Goal: Complete application form

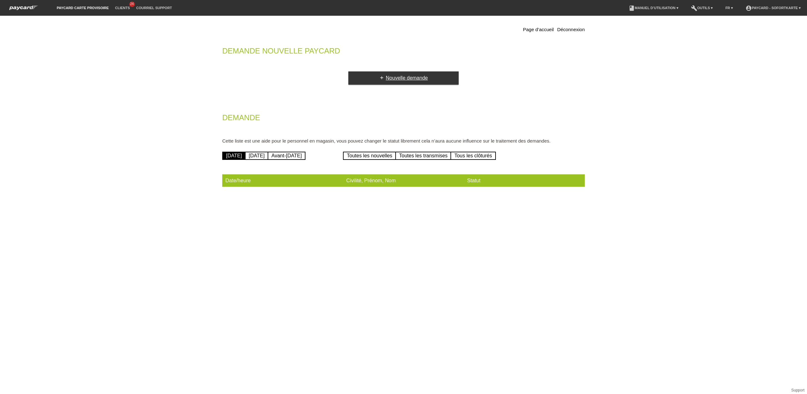
click at [394, 79] on link "add Nouvelle demande" at bounding box center [403, 78] width 110 height 13
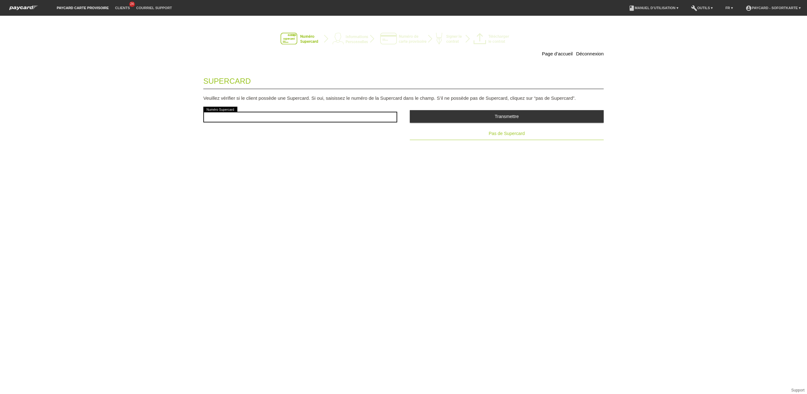
click at [520, 135] on span "Pas de Supercard" at bounding box center [506, 133] width 36 height 5
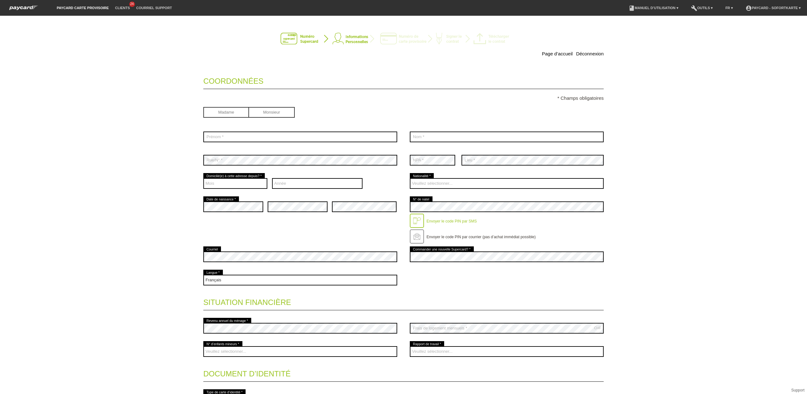
click at [271, 111] on input "radio" at bounding box center [272, 111] width 46 height 9
radio input "true"
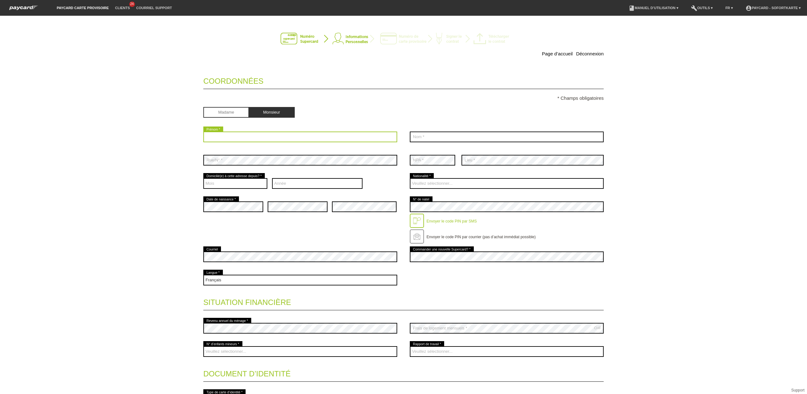
click at [250, 138] on input "text" at bounding box center [300, 137] width 194 height 11
type input "Andrea Fabio"
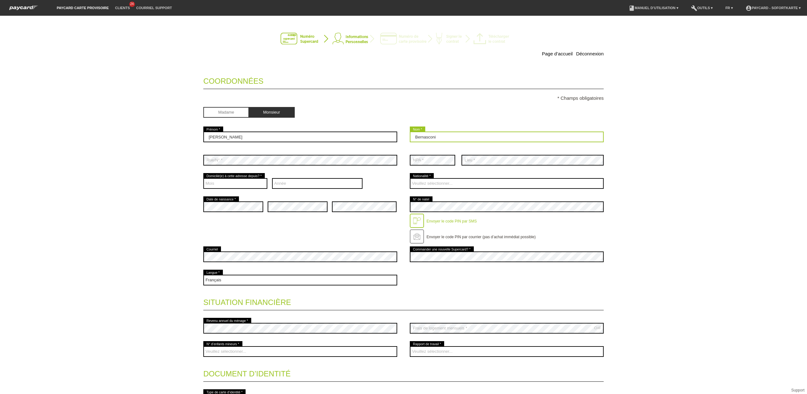
type input "Bernasconi"
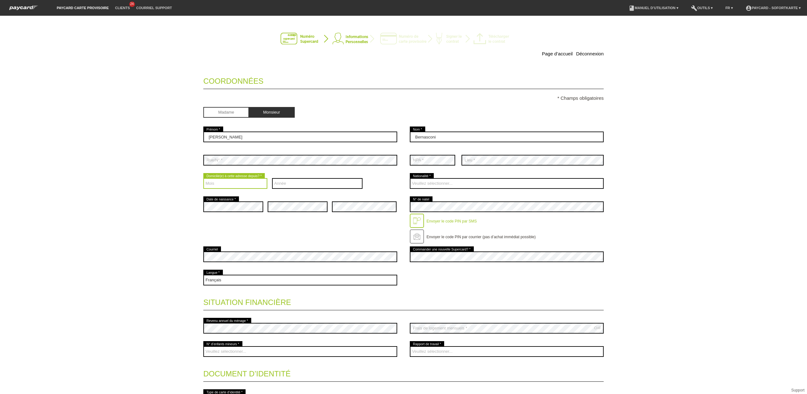
click at [250, 185] on select "Mois 01 02 03 04 05 06 07 08 09 10 11 12" at bounding box center [235, 183] width 64 height 11
click at [308, 183] on select "Année 2025 2024 2023 2022 2021 2020 2019 2018 2017 2016" at bounding box center [317, 183] width 91 height 11
select select "2017"
click at [272, 179] on select "Année 2025 2024 2023 2022 2021 2020 2019 2018 2017 2016" at bounding box center [317, 183] width 91 height 11
click at [234, 182] on select "Mois 01 02 03 04 05 06 07 08 09 10 11 12" at bounding box center [235, 183] width 64 height 11
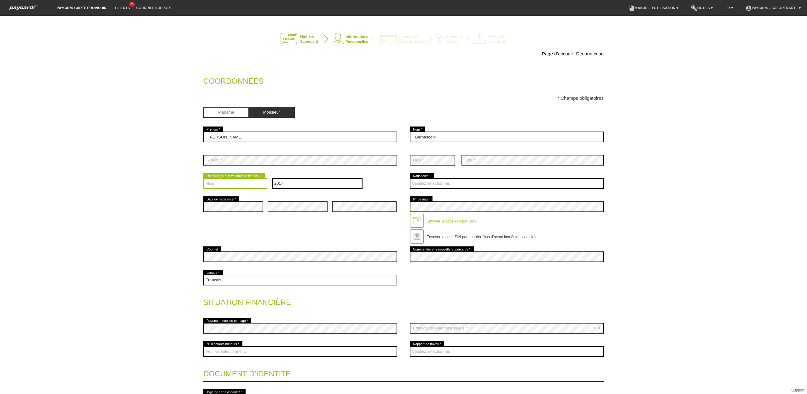
select select "03"
click at [203, 179] on select "Mois 01 02 03 04 05 06 07 08 09 10 11 12" at bounding box center [235, 183] width 64 height 11
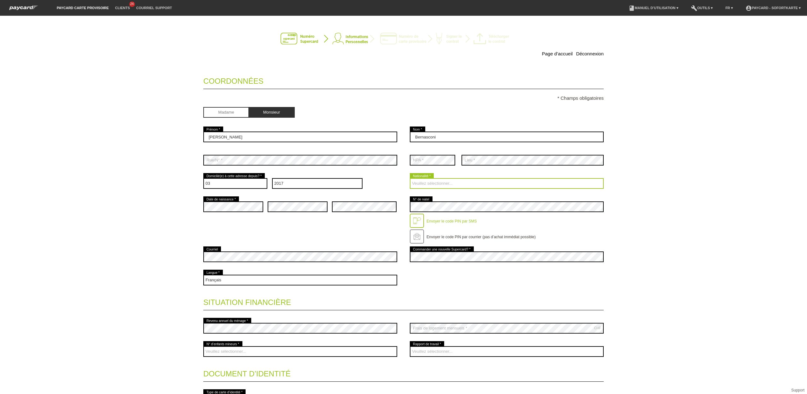
click at [439, 183] on select "Veuillez sélectionner... Suisse Allemagne Autriche Liechtenstein ------------ A…" at bounding box center [507, 183] width 194 height 11
select select "CH"
click at [410, 179] on select "Veuillez sélectionner... Suisse Allemagne Autriche Liechtenstein ------------ A…" at bounding box center [507, 183] width 194 height 11
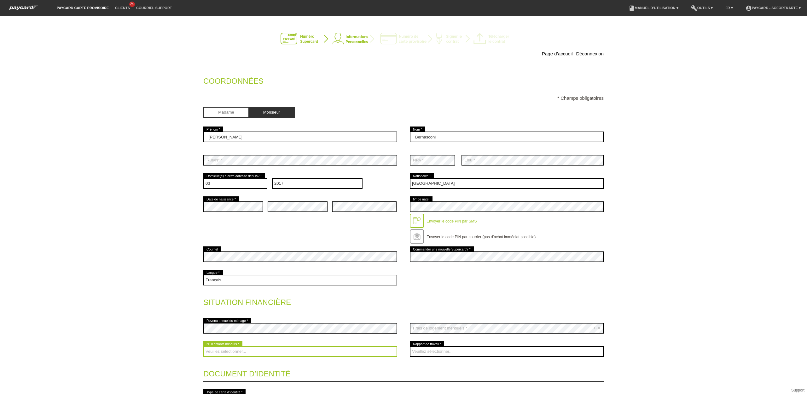
click at [235, 348] on select "Veuillez sélectionner... 0 1 2 3 4 5 6 7 8 9" at bounding box center [300, 352] width 194 height 11
select select "2"
click at [203, 348] on select "Veuillez sélectionner... 0 1 2 3 4 5 6 7 8 9" at bounding box center [300, 352] width 194 height 11
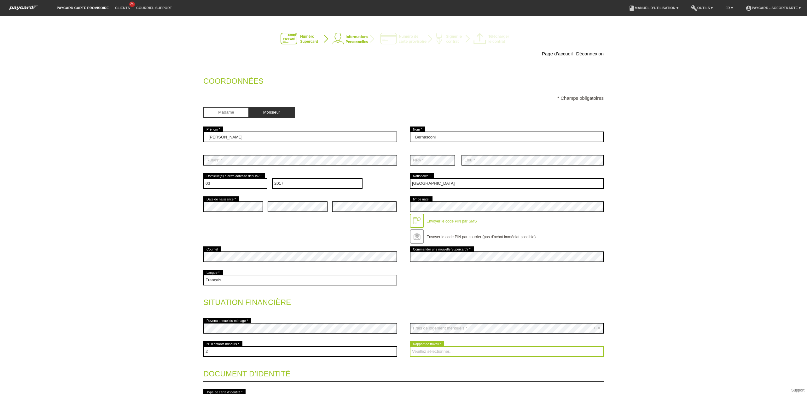
click at [452, 355] on select "Veuillez sélectionner... A durée indéterminée A durée déterminée Apprenti/étudi…" at bounding box center [507, 352] width 194 height 11
select select "UNLIMITED"
click at [410, 348] on select "Veuillez sélectionner... A durée indéterminée A durée déterminée Apprenti/étudi…" at bounding box center [507, 352] width 194 height 11
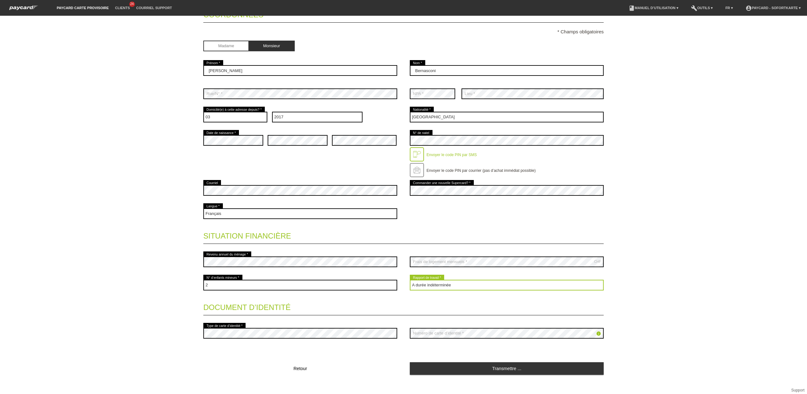
scroll to position [74, 0]
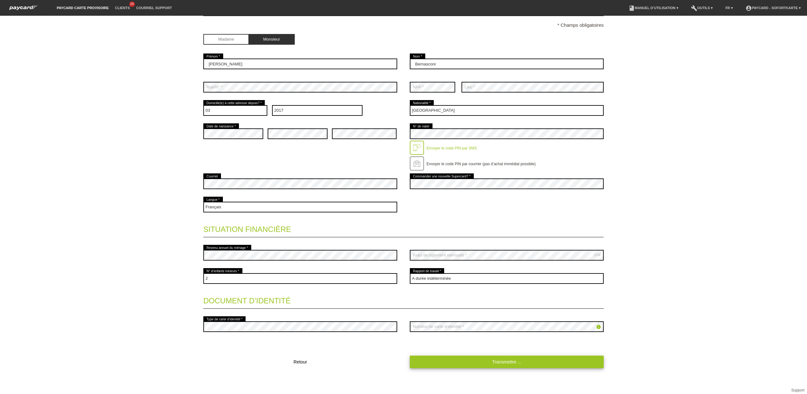
click at [490, 361] on link "Transmettre ..." at bounding box center [507, 362] width 194 height 12
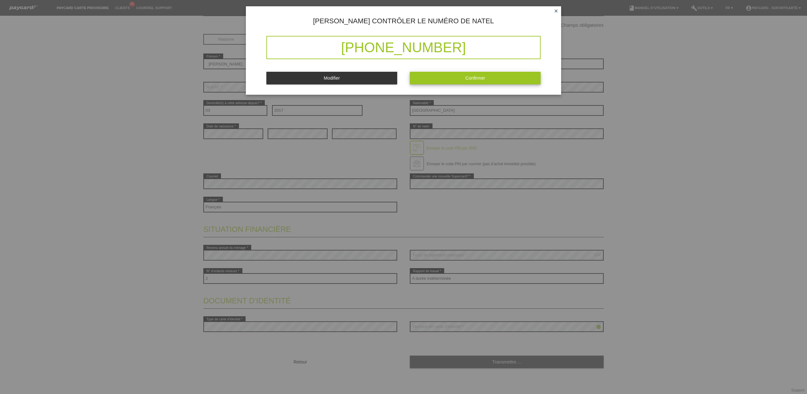
click at [474, 83] on button "Confirmer" at bounding box center [475, 78] width 131 height 12
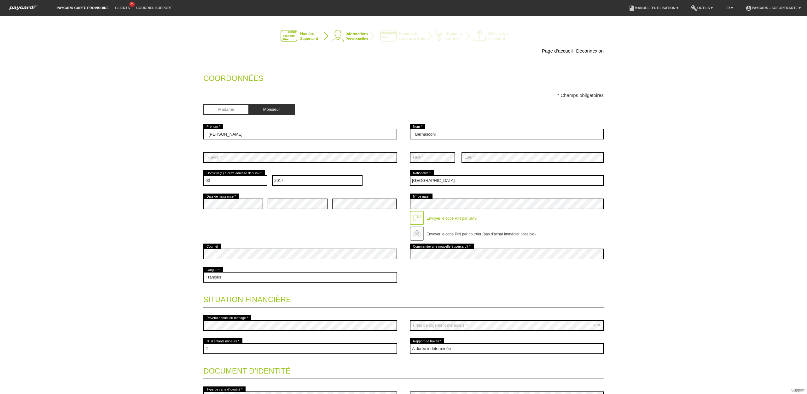
scroll to position [0, 0]
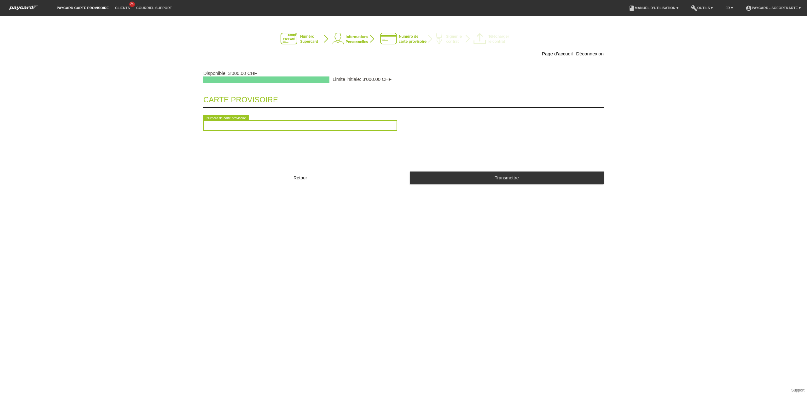
click at [308, 131] on input "text" at bounding box center [300, 125] width 194 height 11
type input "2090059566082"
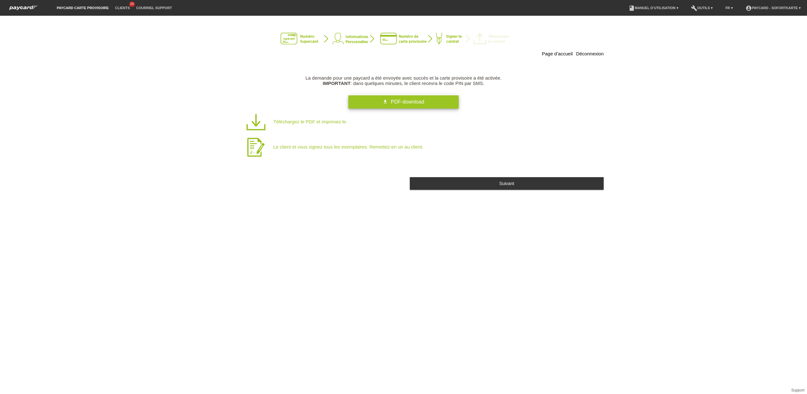
click at [391, 104] on span "PDF-download" at bounding box center [407, 101] width 33 height 5
click at [391, 105] on span "PDF-download" at bounding box center [407, 101] width 33 height 5
click at [477, 242] on div "Page d’accueil Déconnexion La demande pour une paycard a été envoyée avec succè…" at bounding box center [403, 205] width 807 height 379
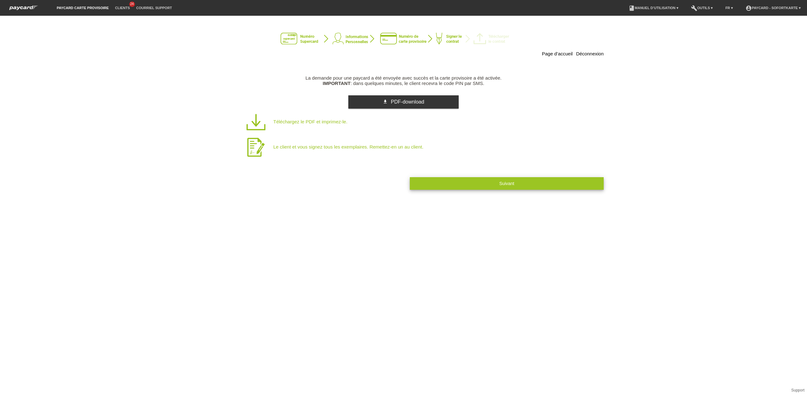
click at [472, 185] on button "Suivant" at bounding box center [507, 183] width 194 height 12
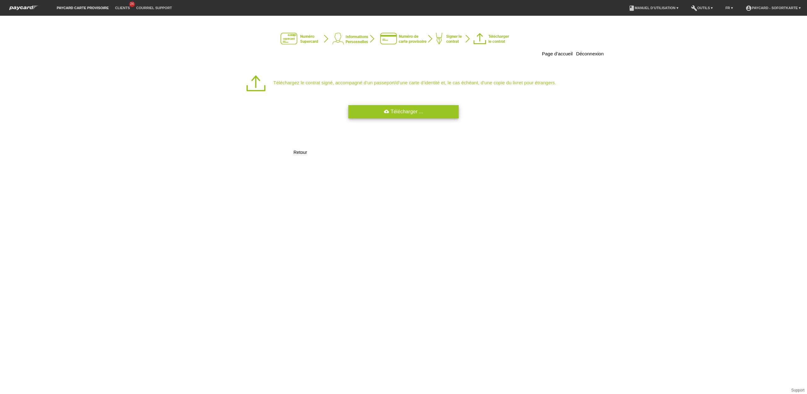
click at [381, 113] on link "cloud_upload Télécharger ..." at bounding box center [403, 111] width 110 height 13
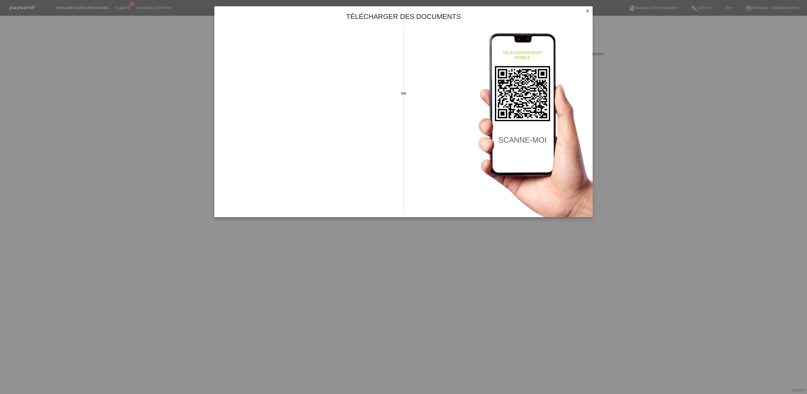
click at [586, 13] on icon "close" at bounding box center [587, 11] width 5 height 5
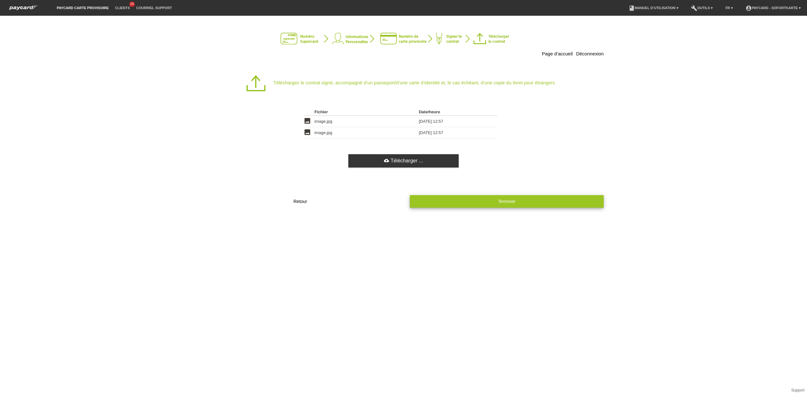
click at [497, 206] on button "Terminer" at bounding box center [507, 201] width 194 height 12
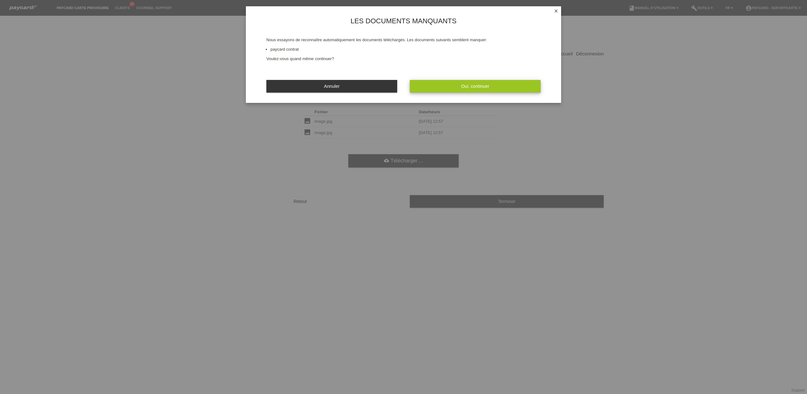
click at [474, 90] on button "Oui, continuer" at bounding box center [475, 86] width 131 height 12
